Goal: Find specific page/section: Find specific page/section

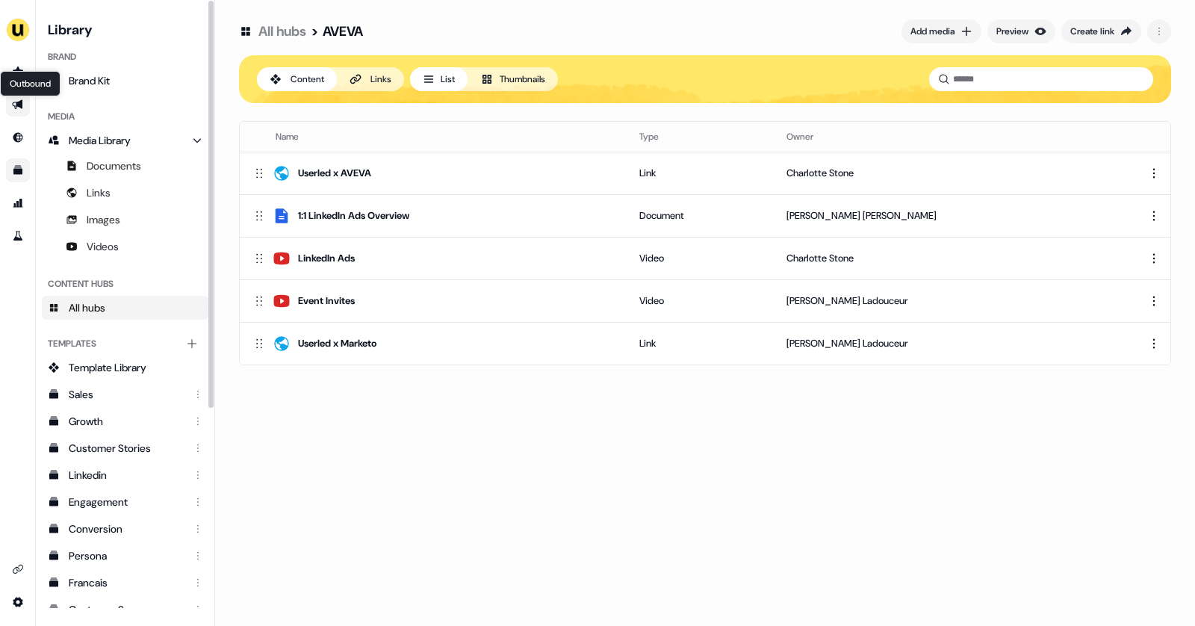
click at [19, 100] on icon "Go to outbound experience" at bounding box center [18, 105] width 12 height 12
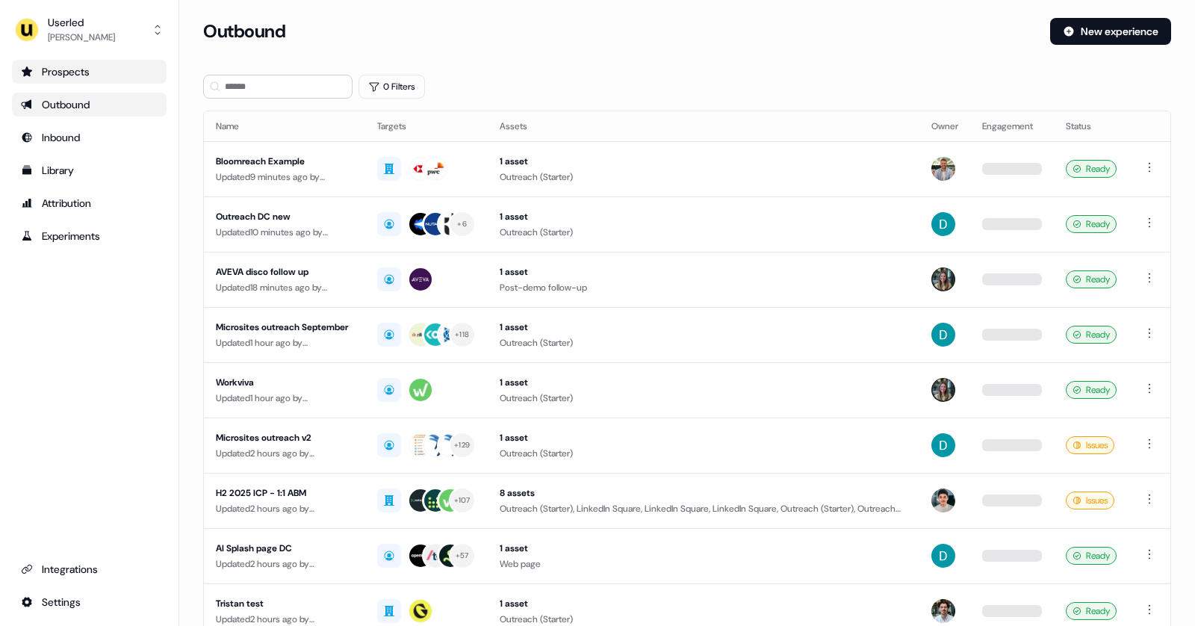
click at [84, 70] on div "Prospects" at bounding box center [89, 71] width 137 height 15
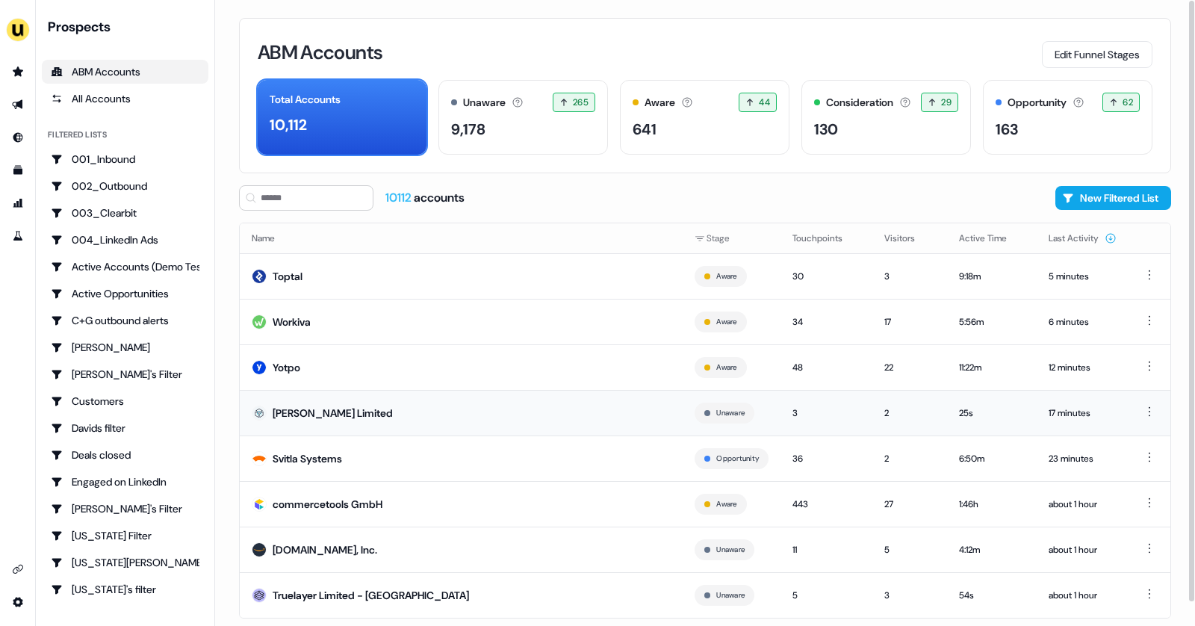
scroll to position [25, 0]
